Goal: Find specific page/section: Find specific page/section

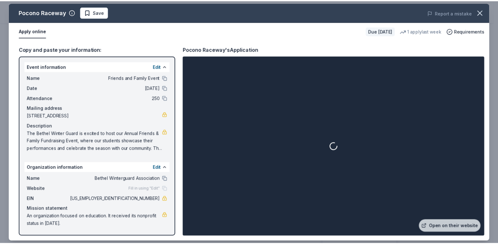
scroll to position [190, 0]
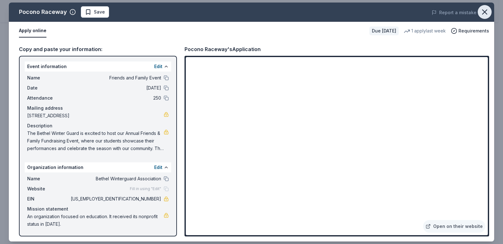
click at [486, 9] on icon "button" at bounding box center [484, 12] width 9 height 9
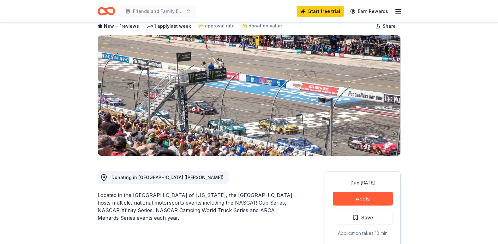
scroll to position [0, 0]
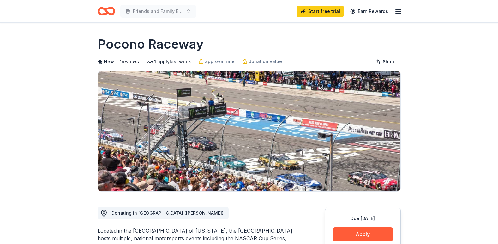
click at [110, 12] on icon "Home" at bounding box center [107, 11] width 18 height 15
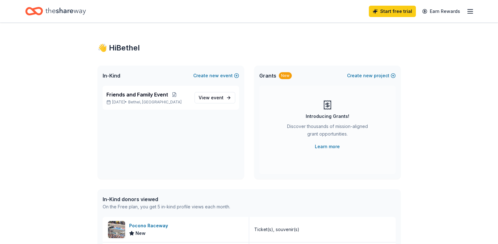
click at [38, 12] on icon "Home" at bounding box center [34, 11] width 18 height 15
click at [116, 75] on span "In-Kind" at bounding box center [112, 76] width 18 height 8
click at [46, 8] on icon "Home" at bounding box center [65, 11] width 40 height 13
click at [132, 96] on span "Friends and Family Event" at bounding box center [137, 95] width 62 height 8
